Goal: Task Accomplishment & Management: Manage account settings

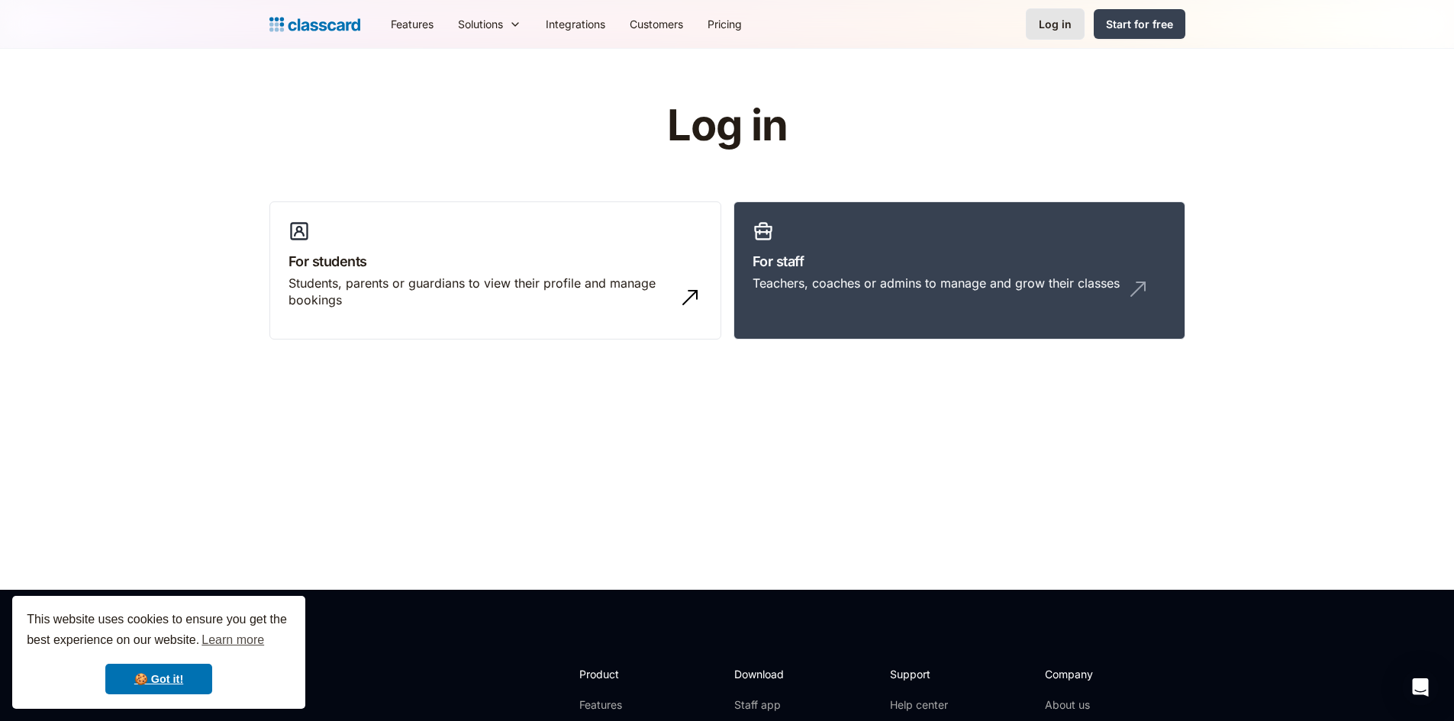
click at [1049, 18] on div "Log in" at bounding box center [1055, 24] width 33 height 16
click at [152, 663] on div "This website uses cookies to ensure you get the best experience on our website.…" at bounding box center [158, 652] width 293 height 113
click at [157, 679] on link "🍪 Got it!" at bounding box center [158, 679] width 107 height 31
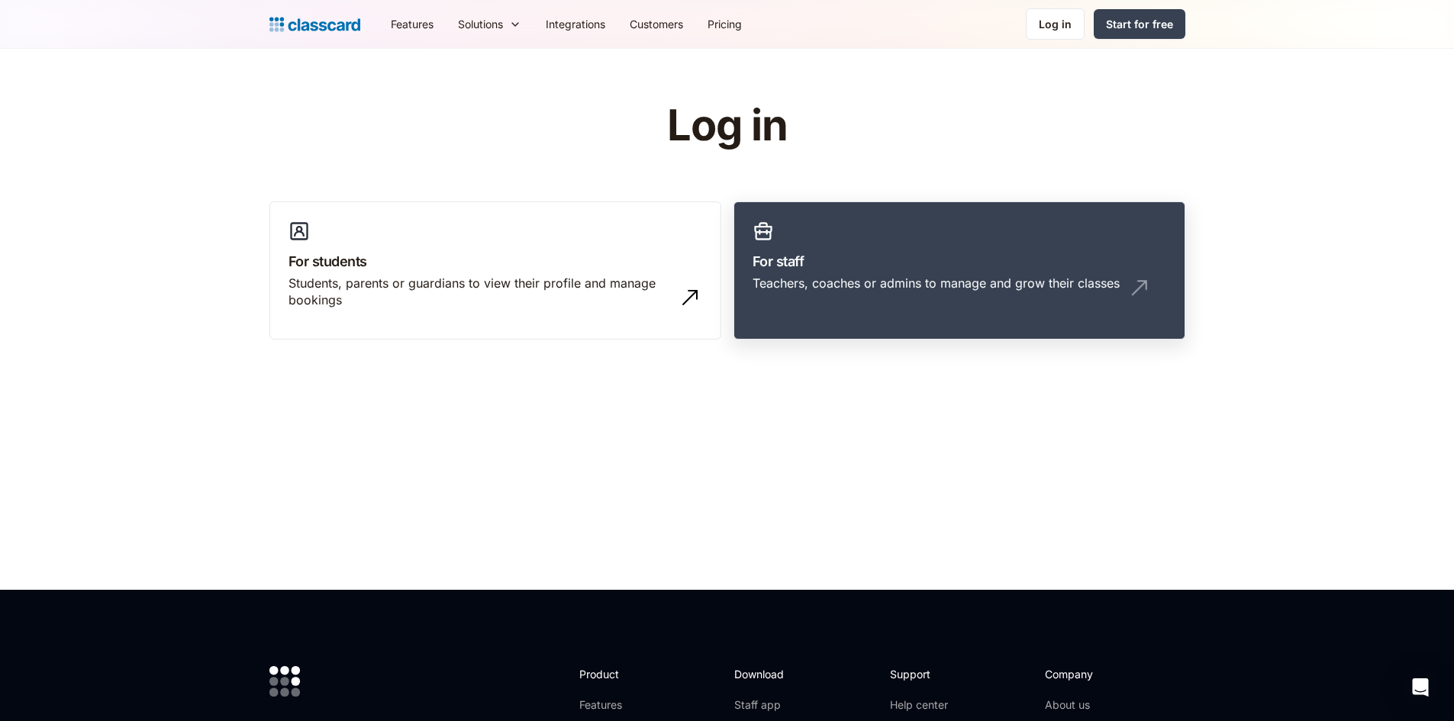
click at [1043, 257] on h3 "For staff" at bounding box center [960, 261] width 414 height 21
